Goal: Information Seeking & Learning: Learn about a topic

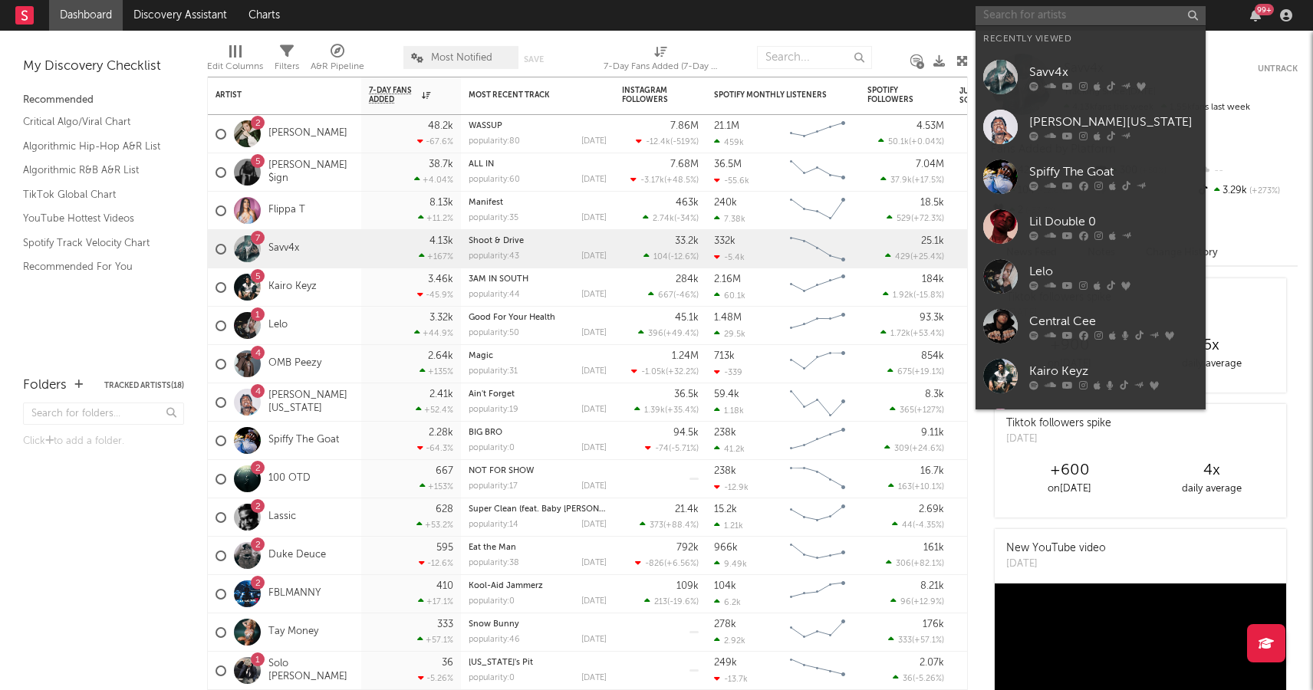
click at [1021, 15] on input "text" at bounding box center [1090, 15] width 230 height 19
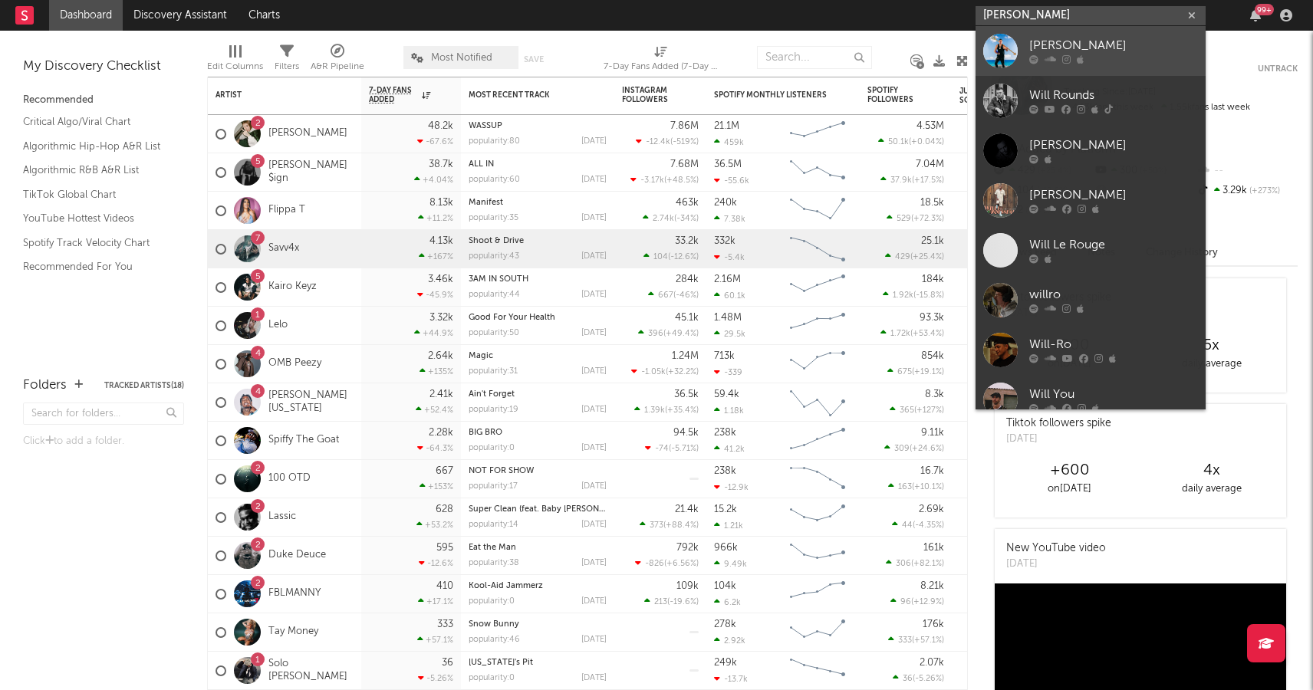
type input "[PERSON_NAME]"
click at [1054, 50] on div "[PERSON_NAME]" at bounding box center [1113, 46] width 169 height 18
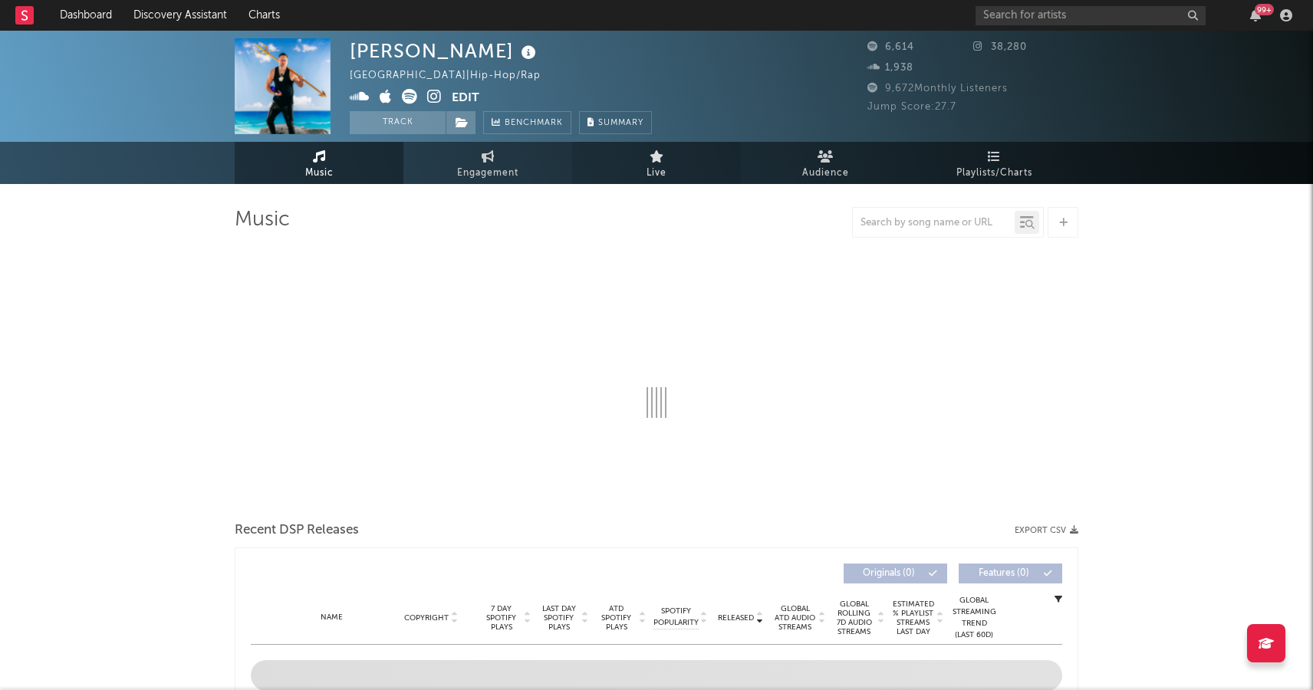
select select "6m"
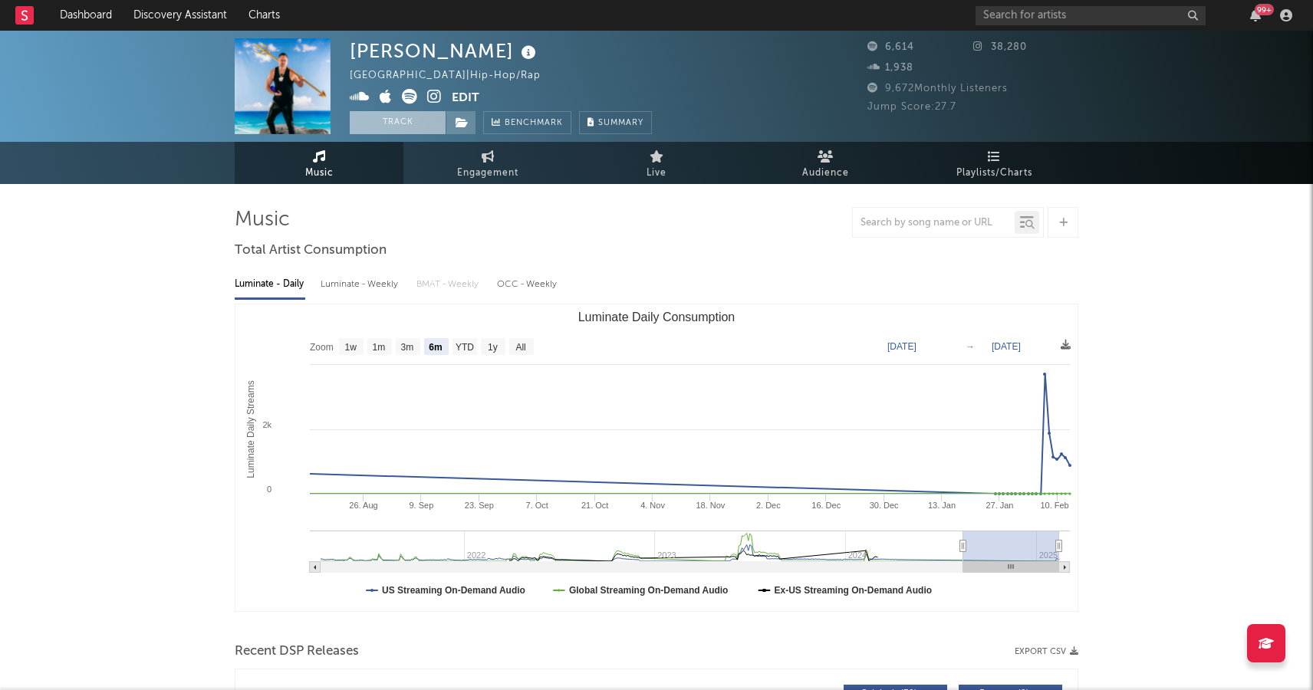
click at [395, 129] on button "Track" at bounding box center [398, 122] width 96 height 23
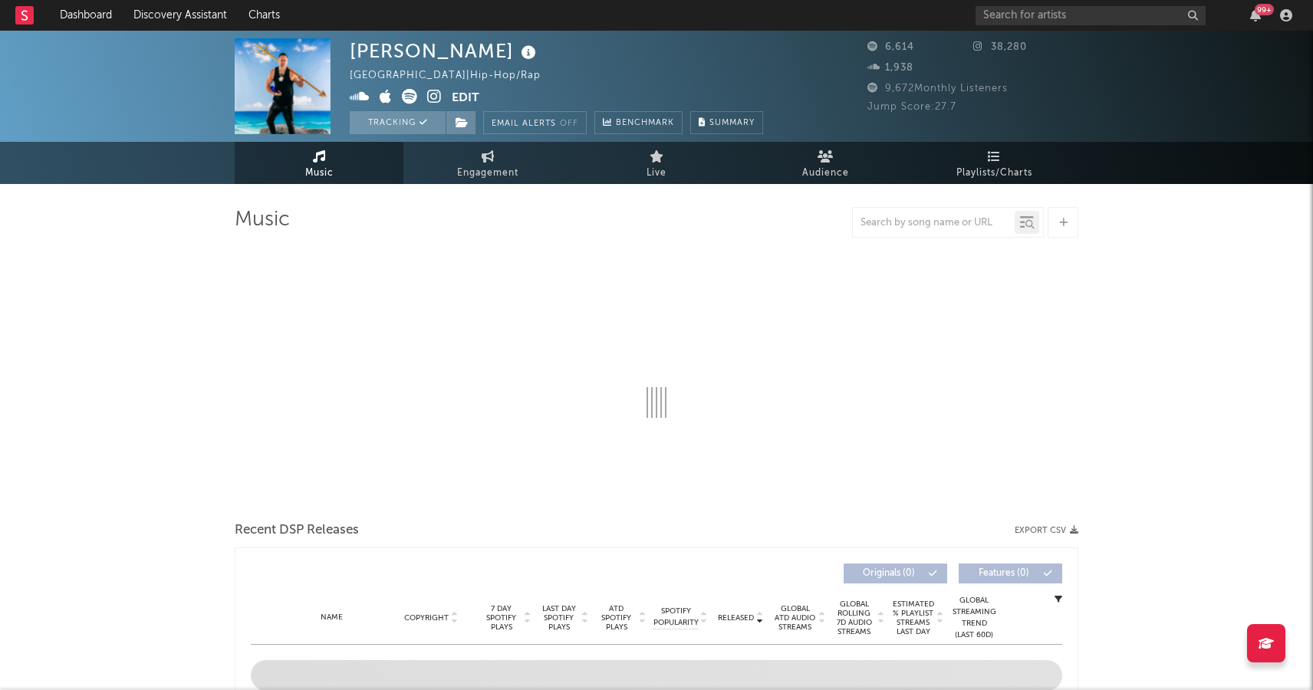
select select "6m"
